Goal: Task Accomplishment & Management: Manage account settings

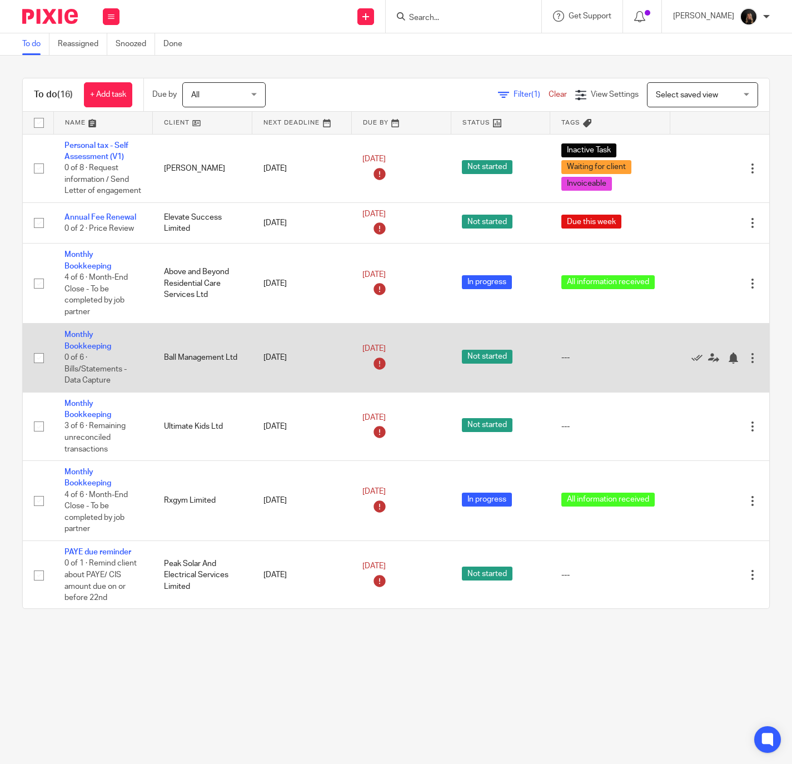
scroll to position [499, 0]
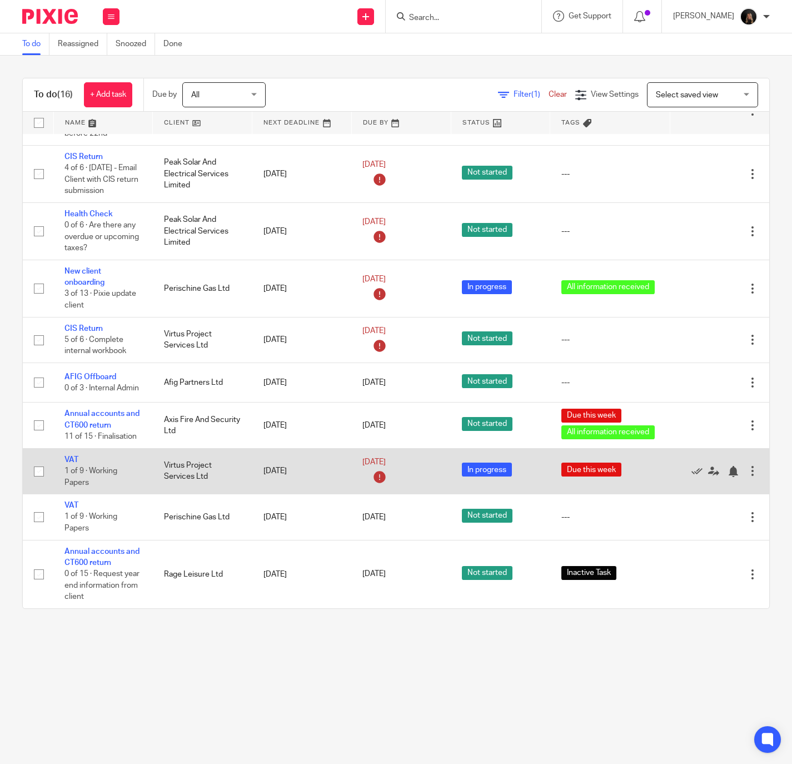
click at [71, 448] on td "VAT 1 of 9 · Working Papers" at bounding box center [102, 471] width 99 height 46
click at [69, 456] on link "VAT" at bounding box center [71, 460] width 14 height 8
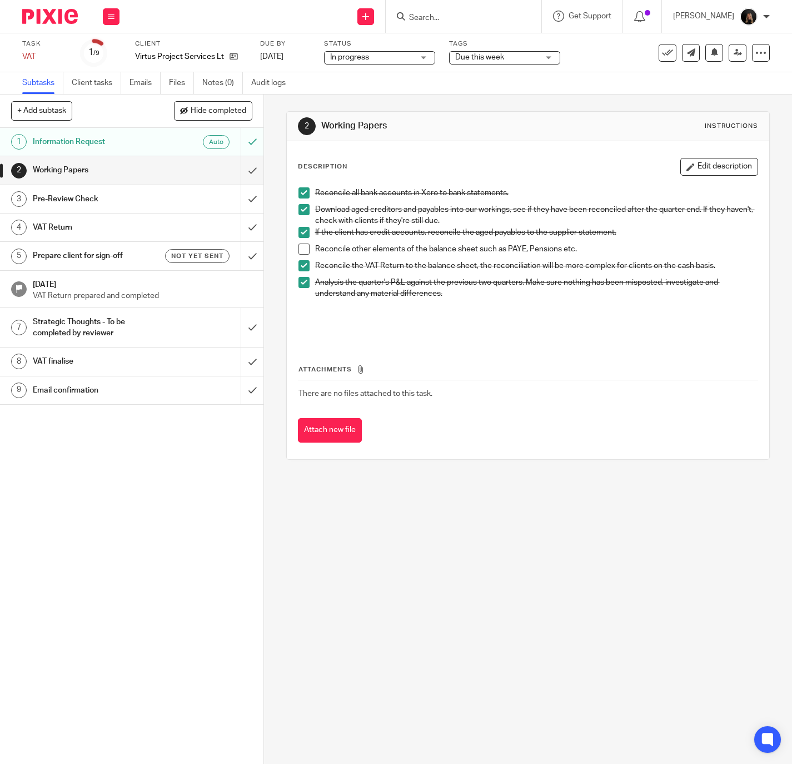
click at [302, 247] on span at bounding box center [303, 248] width 11 height 11
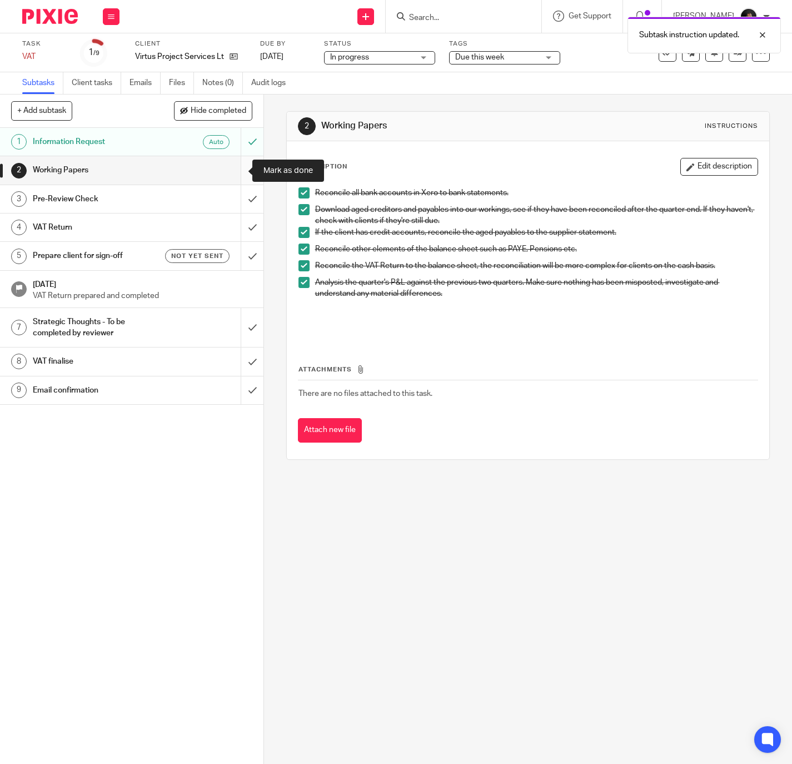
click at [232, 168] on input "submit" at bounding box center [131, 170] width 263 height 28
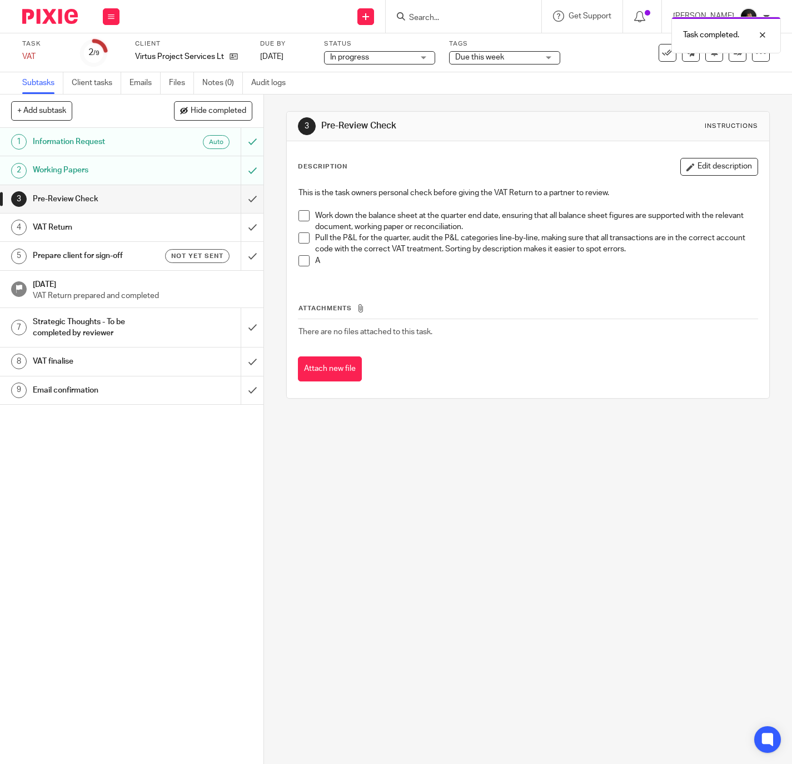
click at [298, 219] on span at bounding box center [303, 215] width 11 height 11
click at [302, 243] on span at bounding box center [303, 237] width 11 height 11
click at [301, 264] on span at bounding box center [303, 260] width 11 height 11
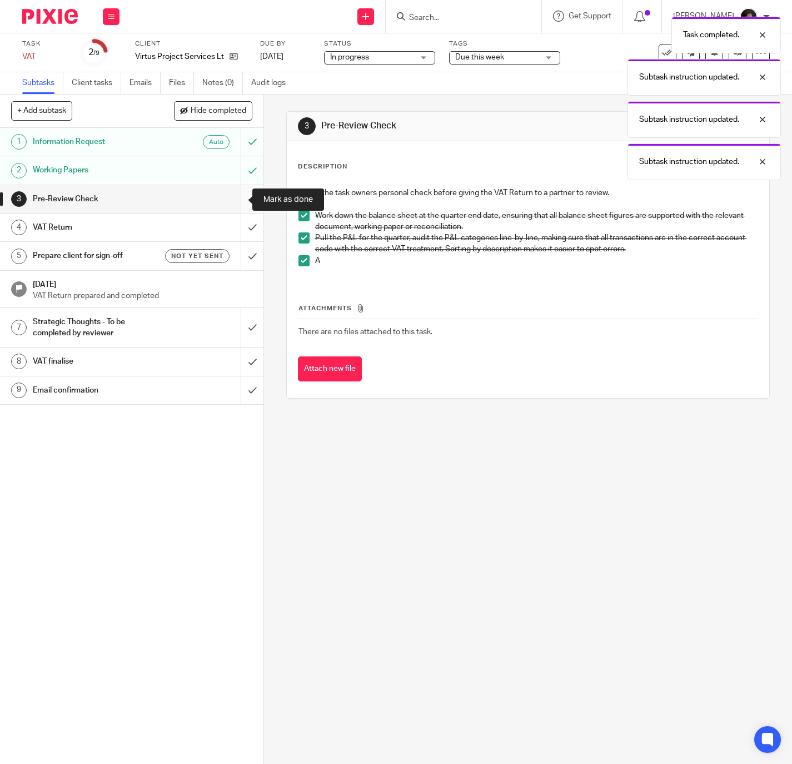
click at [234, 196] on input "submit" at bounding box center [131, 199] width 263 height 28
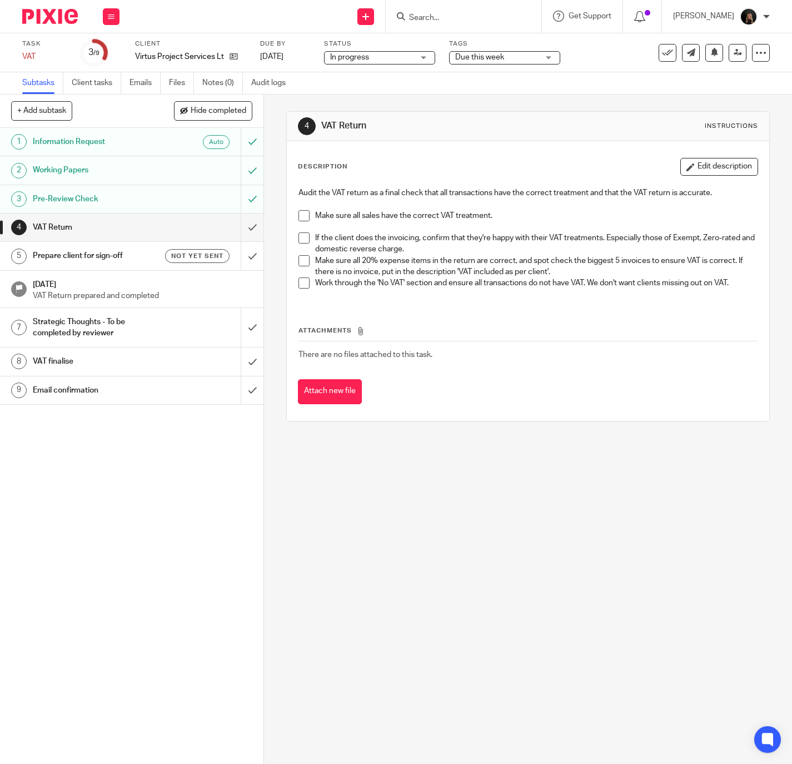
click at [306, 221] on li "Make sure all sales have the correct VAT treatment." at bounding box center [528, 221] width 460 height 23
click at [305, 215] on li "Make sure all sales have the correct VAT treatment." at bounding box center [528, 221] width 460 height 23
click at [299, 237] on span at bounding box center [303, 237] width 11 height 11
click at [300, 214] on span at bounding box center [303, 215] width 11 height 11
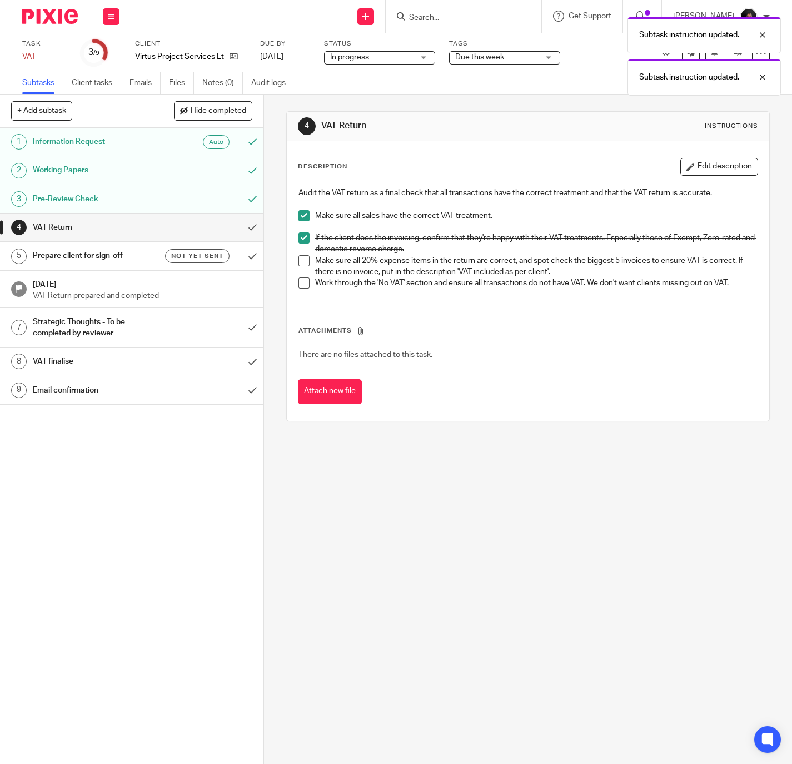
click at [299, 257] on span at bounding box center [303, 260] width 11 height 11
click at [300, 278] on span at bounding box center [303, 282] width 11 height 11
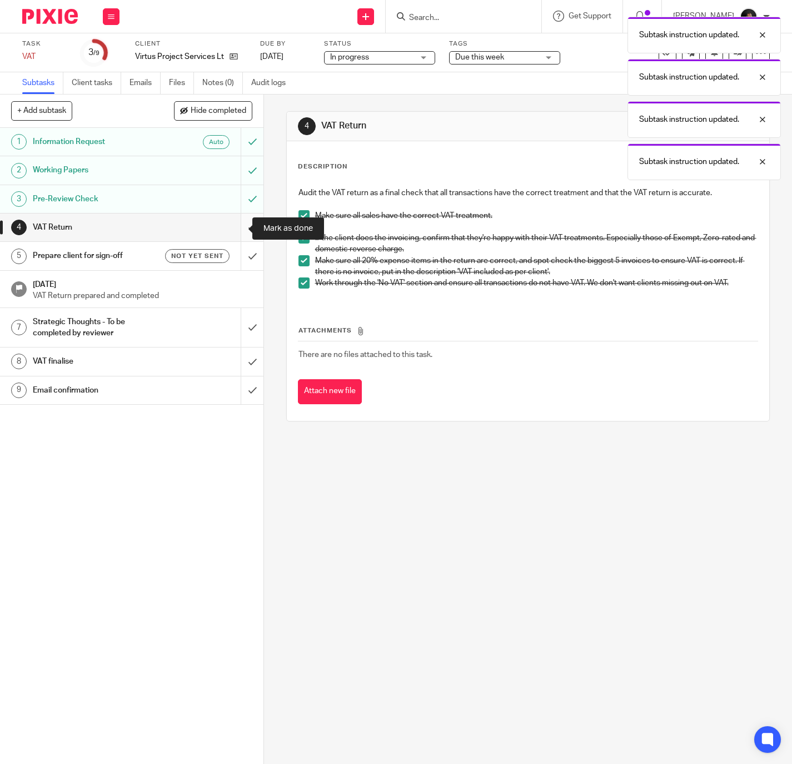
click at [228, 222] on input "submit" at bounding box center [131, 227] width 263 height 28
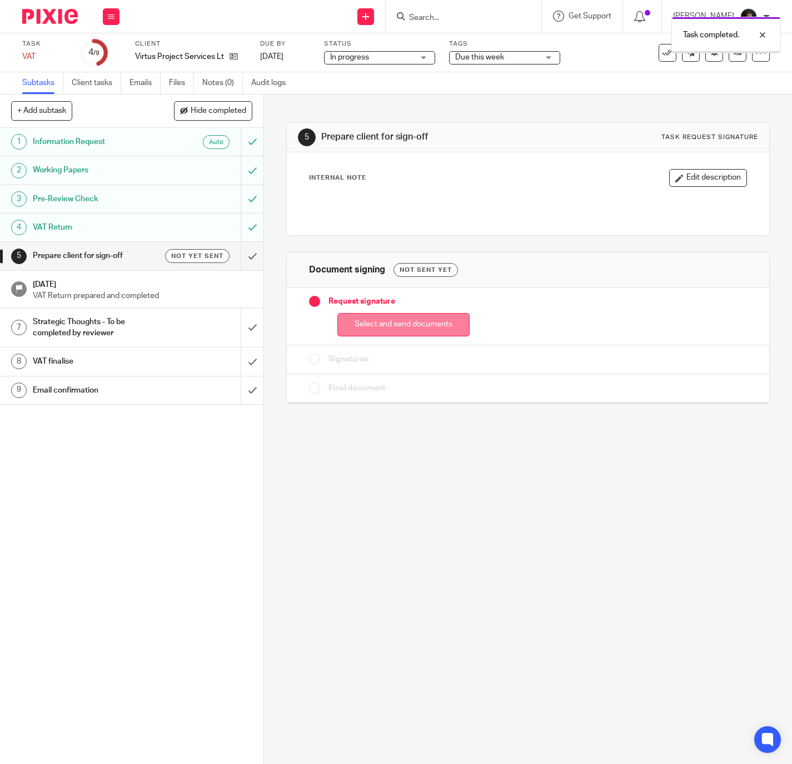
click at [430, 335] on button "Select and send documents" at bounding box center [403, 325] width 132 height 24
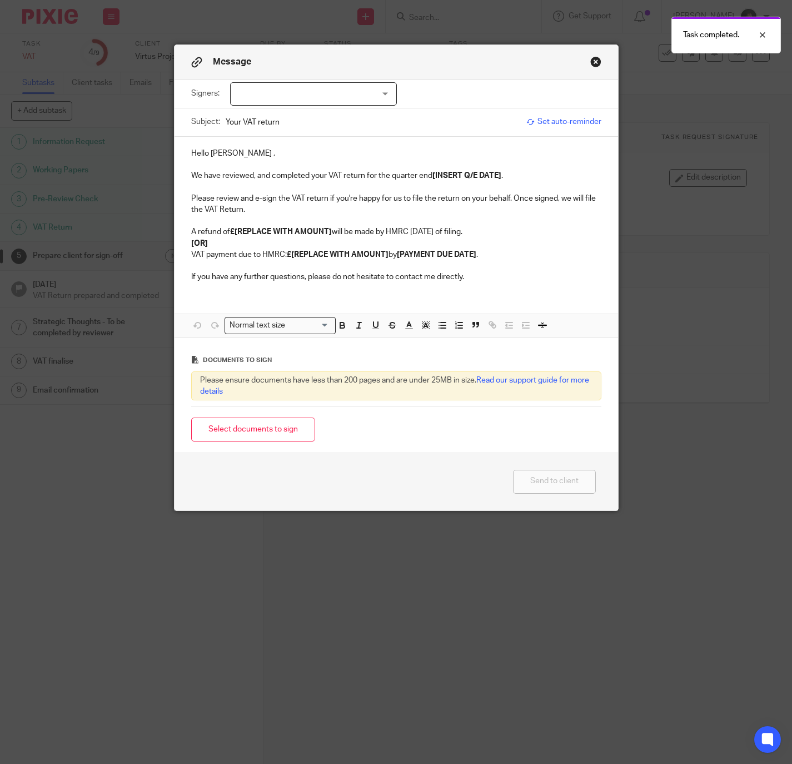
click at [362, 107] on div "Signers: Joseph Mcevilly (0 selected)" at bounding box center [396, 94] width 410 height 28
click at [359, 96] on div at bounding box center [313, 93] width 167 height 23
click at [303, 128] on li "Joseph Mcevilly" at bounding box center [308, 117] width 166 height 23
checkbox input "true"
click at [280, 173] on p "We have reviewed, and completed your VAT return for the quarter end [INSERT Q/E…" at bounding box center [396, 175] width 410 height 11
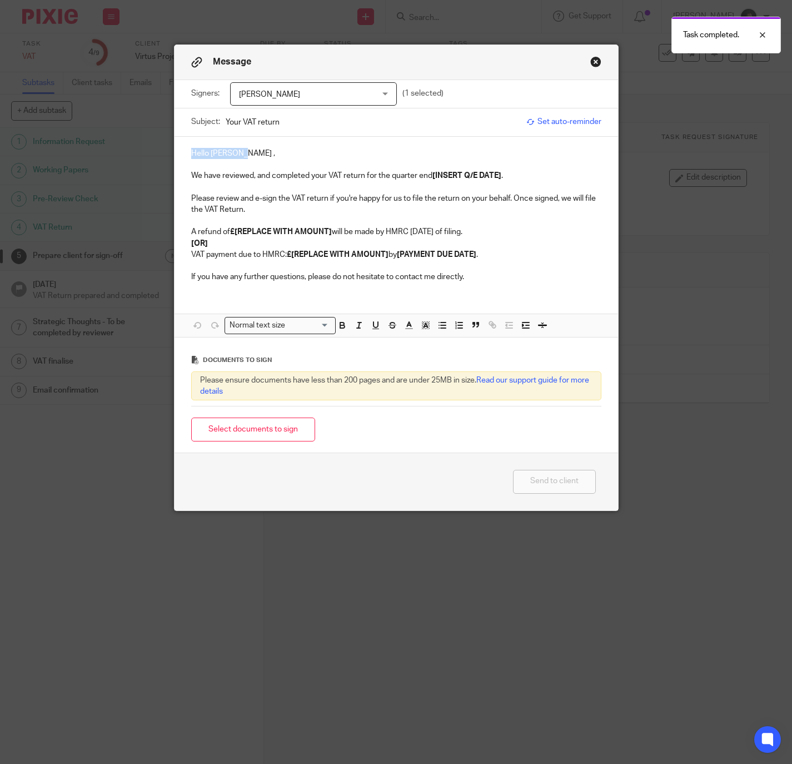
drag, startPoint x: 256, startPoint y: 155, endPoint x: 137, endPoint y: 151, distance: 118.5
click at [140, 151] on div "Message Signers: Joseph Mcevilly Joseph Mcevilly (1 selected) Subject: Your VAT…" at bounding box center [396, 382] width 792 height 764
drag, startPoint x: 504, startPoint y: 176, endPoint x: 534, endPoint y: 180, distance: 30.9
click at [430, 175] on p "We have reviewed, and completed your VAT return for the quarter end [INSERT Q/E…" at bounding box center [396, 175] width 410 height 11
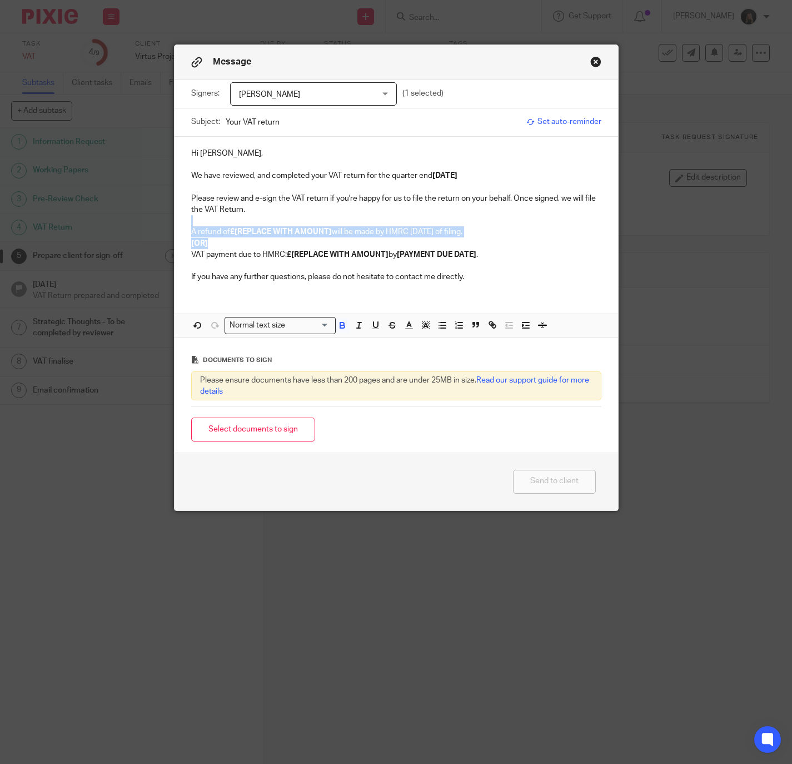
drag, startPoint x: 209, startPoint y: 242, endPoint x: 176, endPoint y: 223, distance: 38.1
click at [176, 223] on div "Hi Joe, We have reviewed, and completed your VAT return for the quarter end 31/…" at bounding box center [396, 214] width 443 height 154
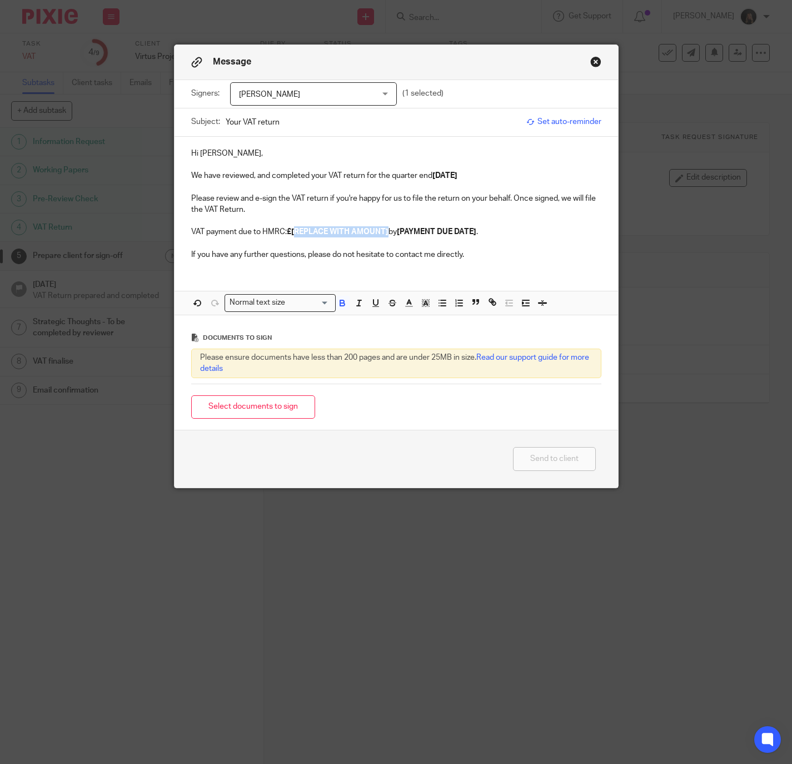
drag, startPoint x: 383, startPoint y: 232, endPoint x: 289, endPoint y: 232, distance: 94.5
click at [289, 232] on p "VAT payment due to HMRC: £[REPLACE WITH AMOUNT] by [PAYMENT DUE DATE] ." at bounding box center [396, 231] width 410 height 11
drag, startPoint x: 427, startPoint y: 237, endPoint x: 340, endPoint y: 232, distance: 86.8
click at [340, 232] on div "Hi Joe, We have reviewed, and completed your VAT return for the quarter end 31/…" at bounding box center [396, 203] width 443 height 132
click at [280, 409] on button "Select documents to sign" at bounding box center [253, 407] width 124 height 24
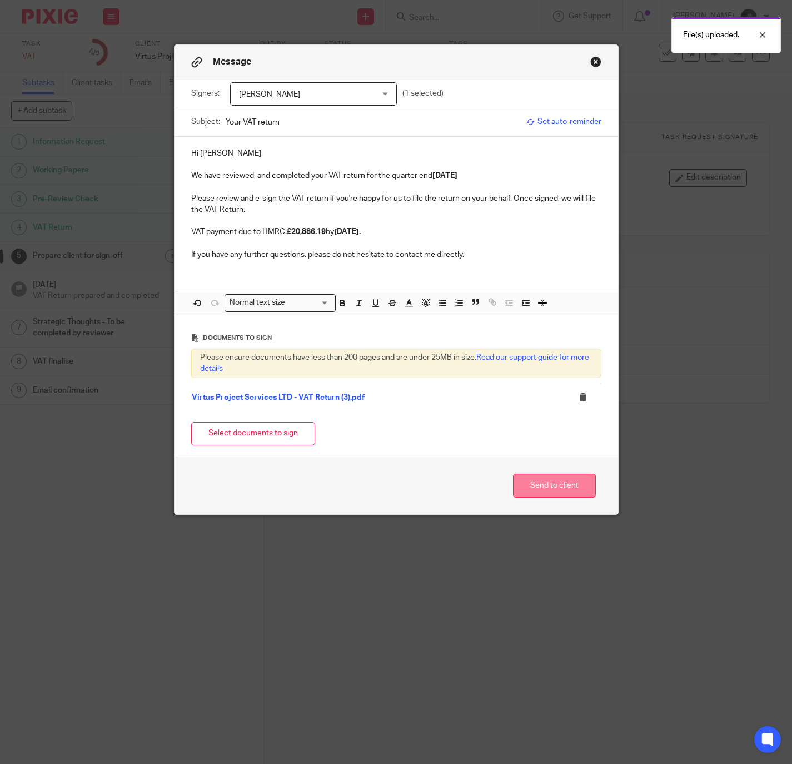
click at [517, 486] on button "Send to client" at bounding box center [554, 485] width 83 height 24
click at [487, 177] on p "We have reviewed, and completed your VAT return for the quarter end 31/07/2025" at bounding box center [396, 175] width 410 height 11
drag, startPoint x: 468, startPoint y: 472, endPoint x: 767, endPoint y: 372, distance: 314.8
click at [472, 475] on div "Send to client" at bounding box center [396, 485] width 443 height 58
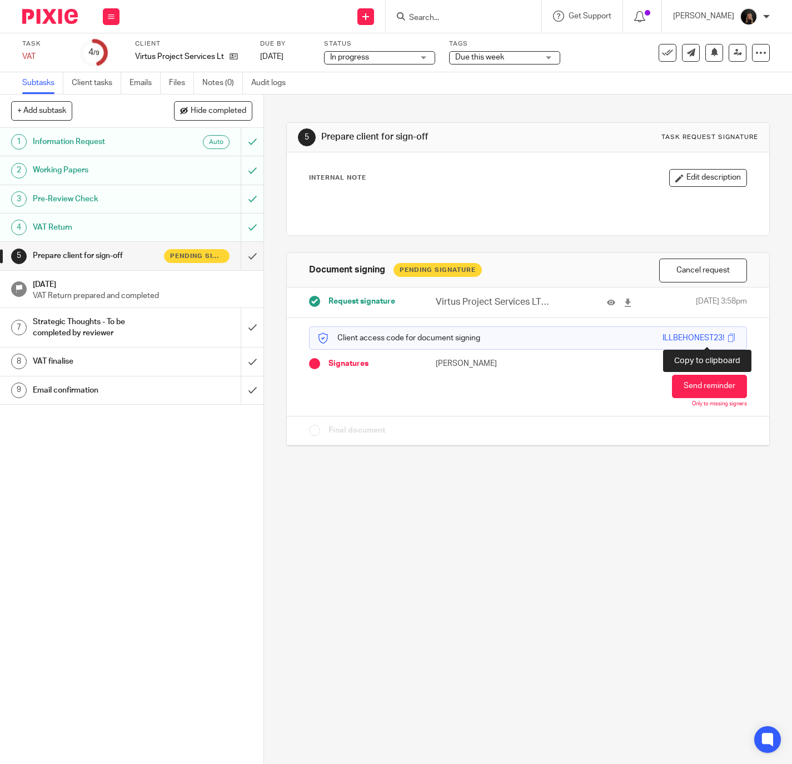
click at [727, 337] on span at bounding box center [731, 337] width 8 height 8
click at [454, 514] on div "5 Prepare client for sign-off Task request signature Internal Note Edit descrip…" at bounding box center [528, 428] width 528 height 669
click at [366, 609] on div "5 Prepare client for sign-off Task request signature Internal Note Edit descrip…" at bounding box center [528, 428] width 528 height 669
click at [557, 579] on div "5 Prepare client for sign-off Task request signature Internal Note Edit descrip…" at bounding box center [528, 428] width 528 height 669
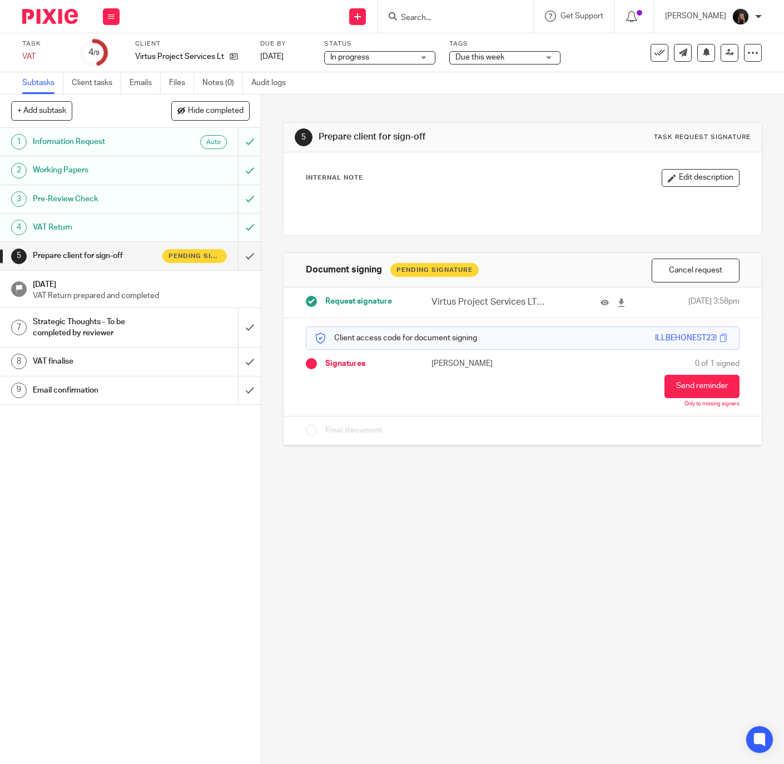
click at [42, 10] on img at bounding box center [50, 16] width 56 height 15
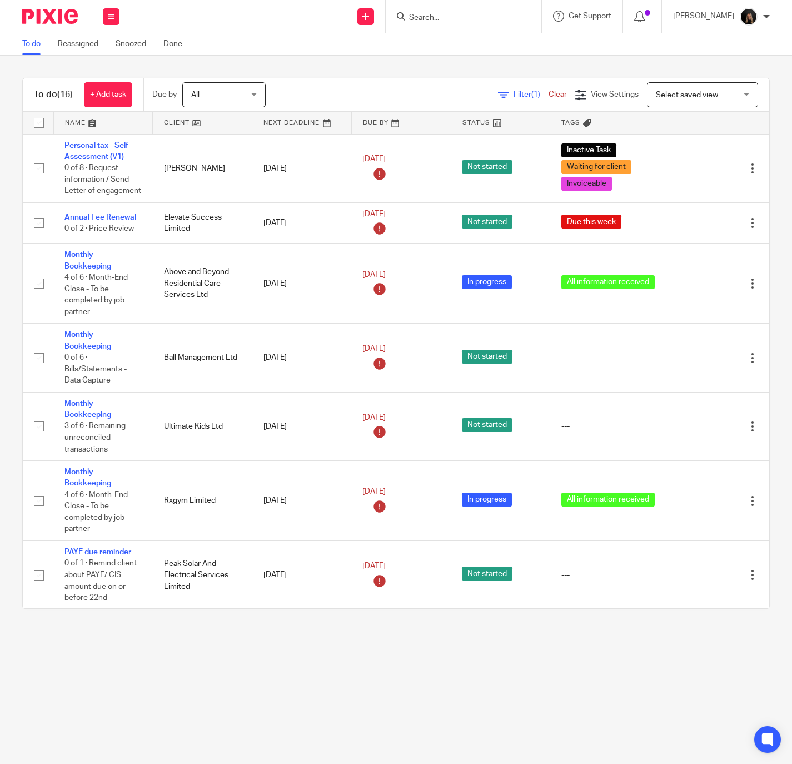
click at [70, 9] on img at bounding box center [50, 16] width 56 height 15
click at [476, 15] on input "Search" at bounding box center [458, 18] width 100 height 10
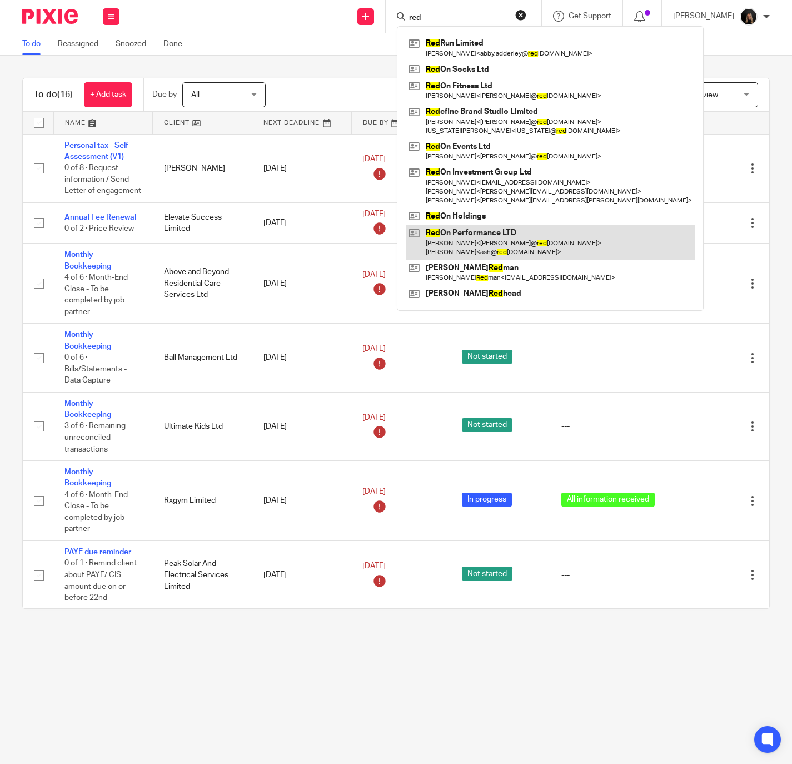
type input "red"
click at [514, 239] on link at bounding box center [550, 242] width 289 height 34
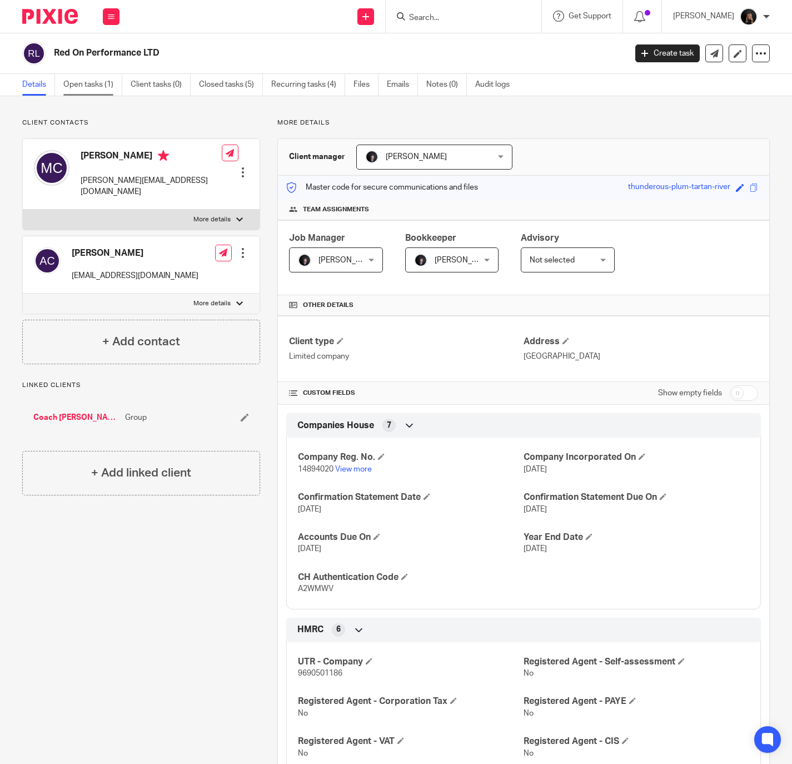
click at [78, 82] on link "Open tasks (1)" at bounding box center [92, 85] width 59 height 22
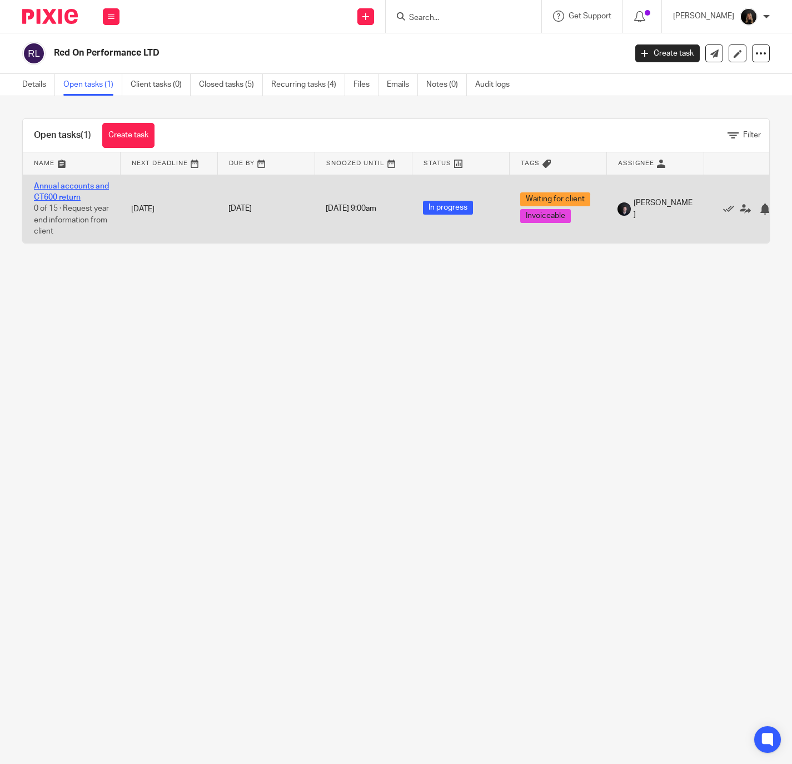
click at [77, 187] on link "Annual accounts and CT600 return" at bounding box center [71, 191] width 75 height 19
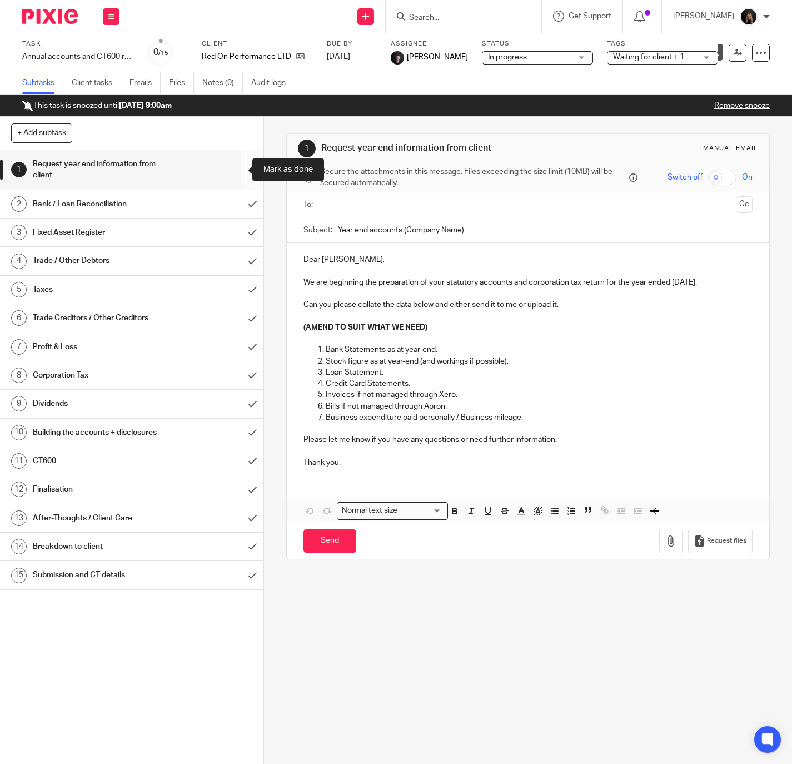
click at [238, 168] on input "submit" at bounding box center [131, 169] width 263 height 39
